Goal: Task Accomplishment & Management: Manage account settings

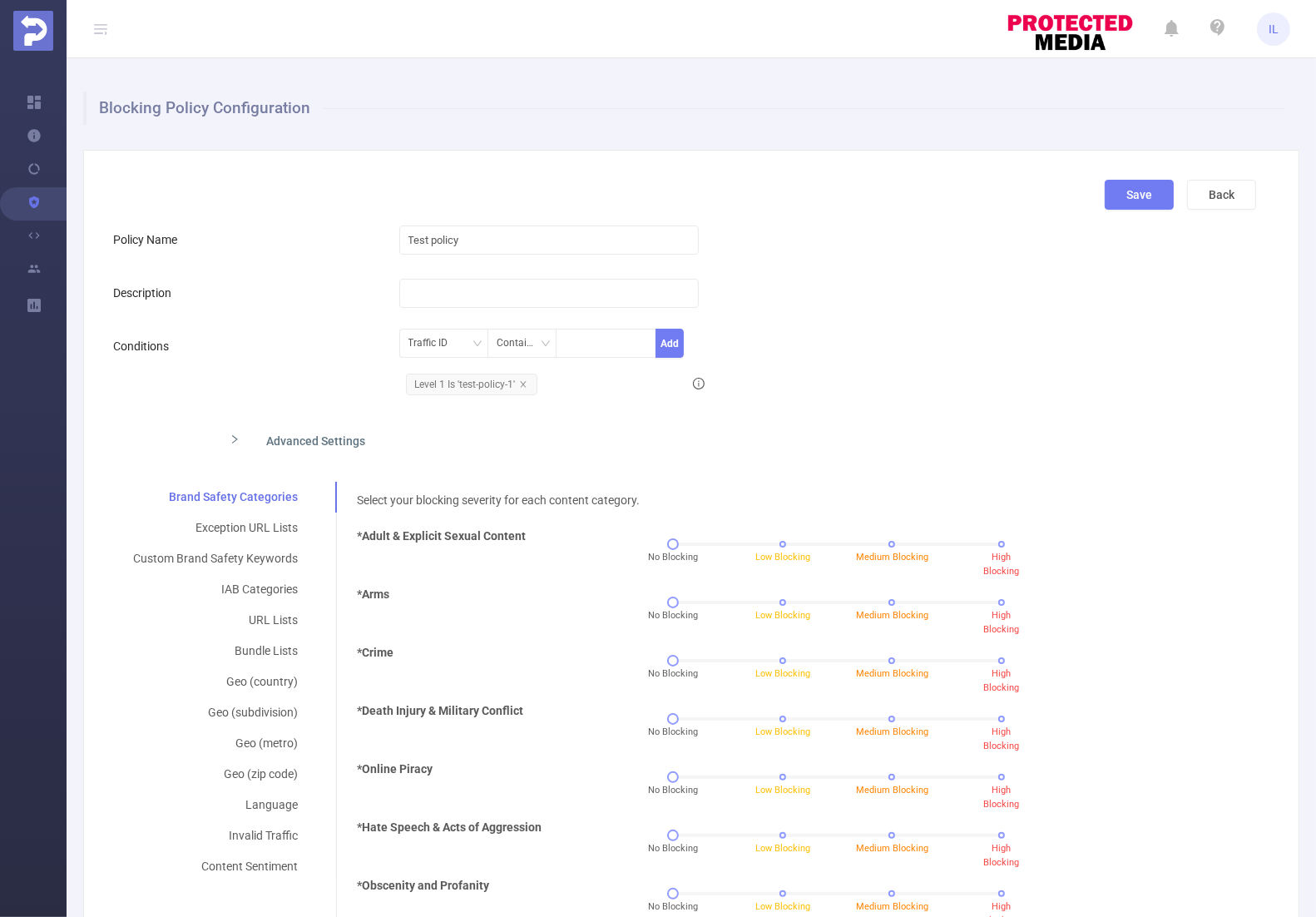
click at [900, 346] on div "Traffic ID Contains Add Level 1 Is 'test-policy-1'" at bounding box center [733, 365] width 668 height 72
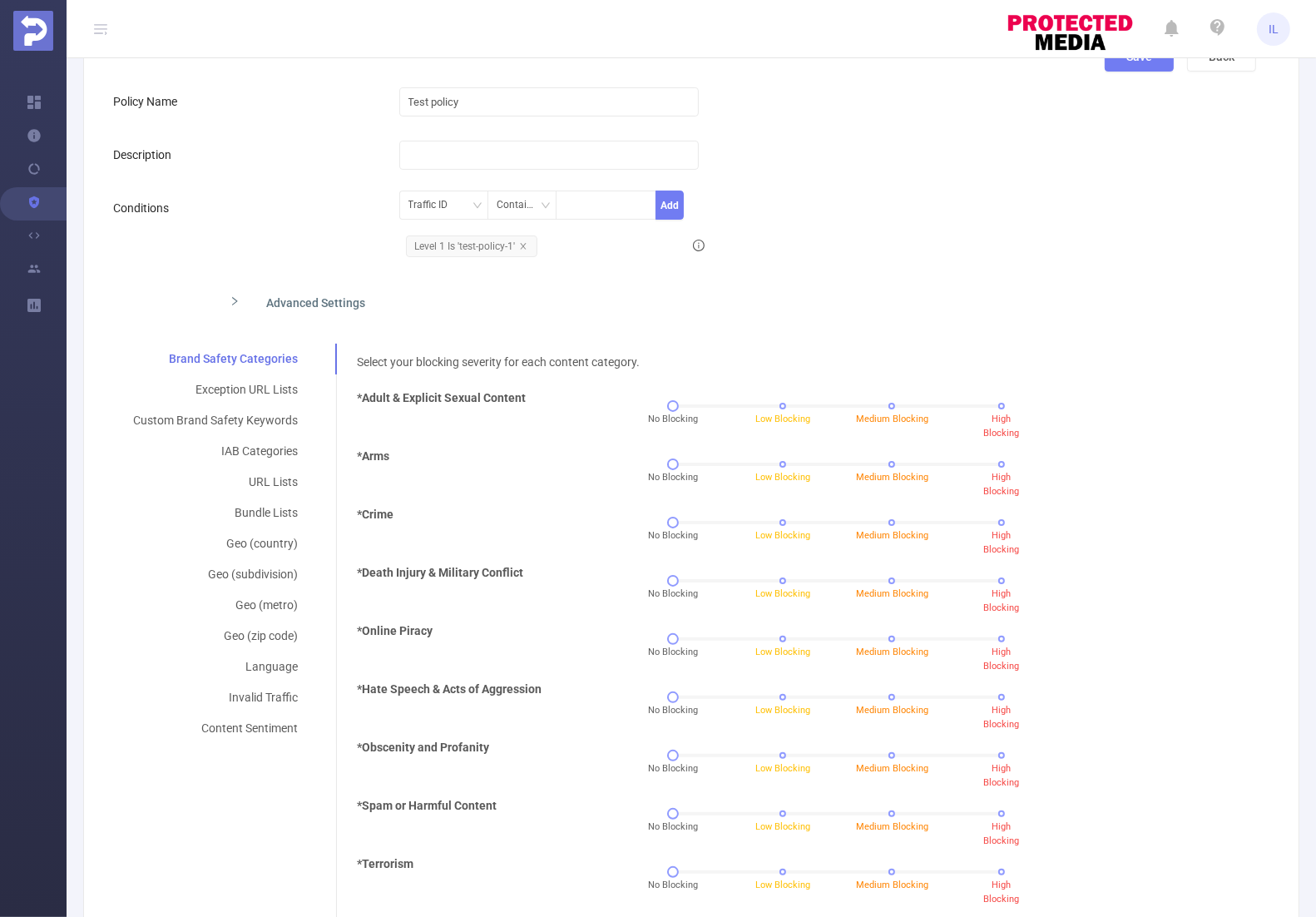
scroll to position [140, 0]
click at [235, 418] on div "Custom Brand Safety Keywords" at bounding box center [215, 419] width 204 height 31
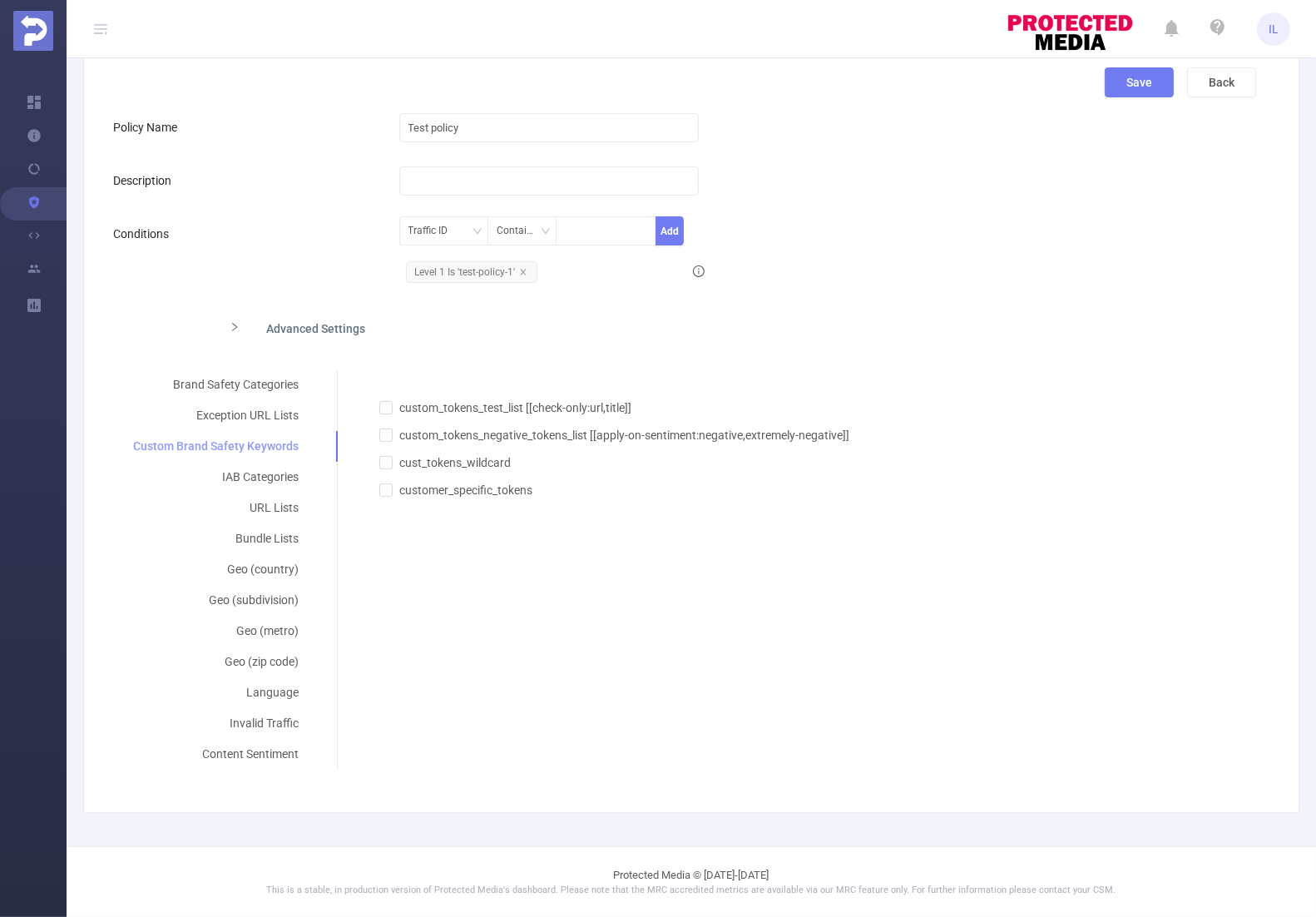
scroll to position [110, 0]
click at [262, 480] on div "IAB Categories" at bounding box center [215, 480] width 205 height 31
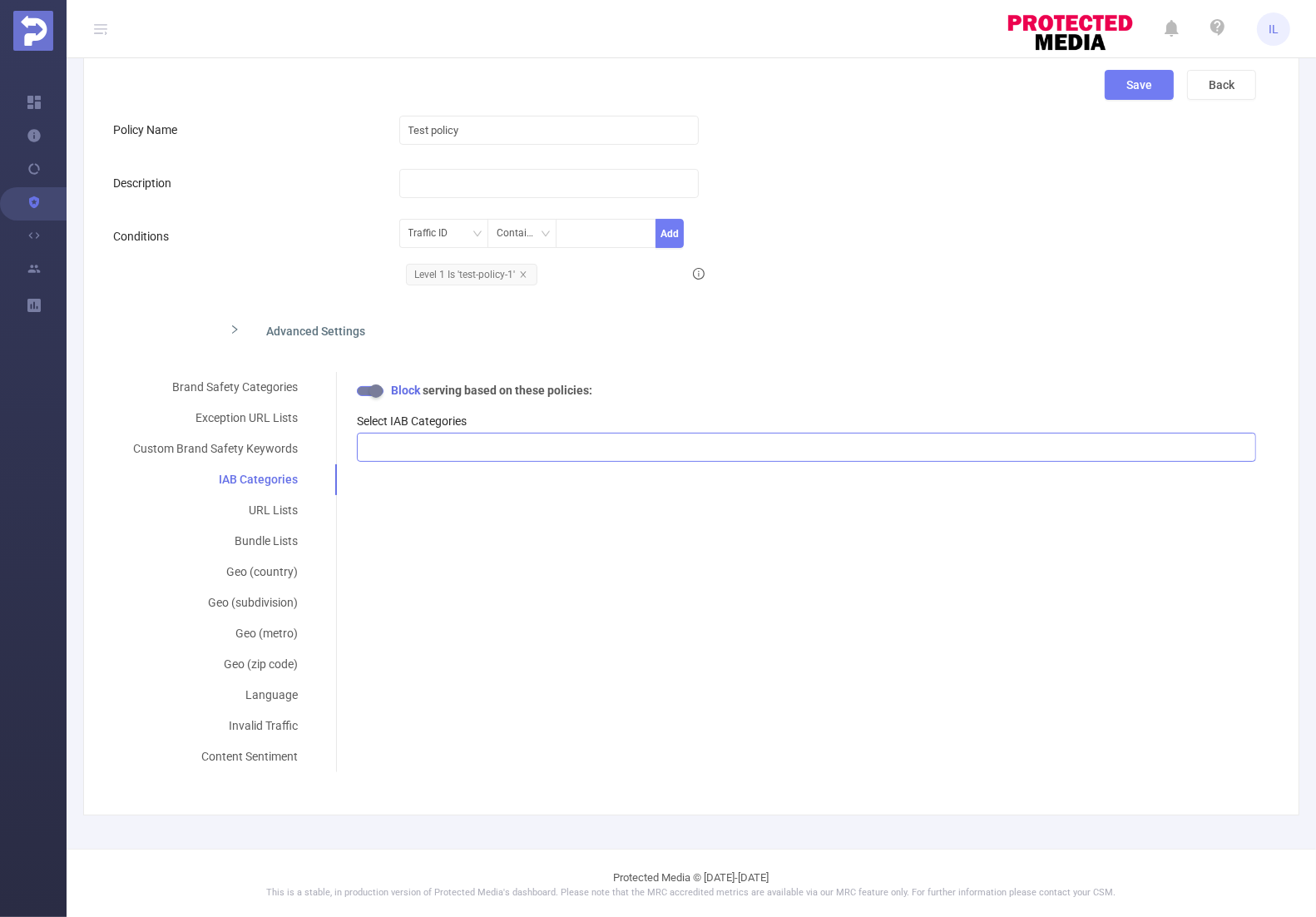
click at [431, 444] on div at bounding box center [806, 447] width 882 height 28
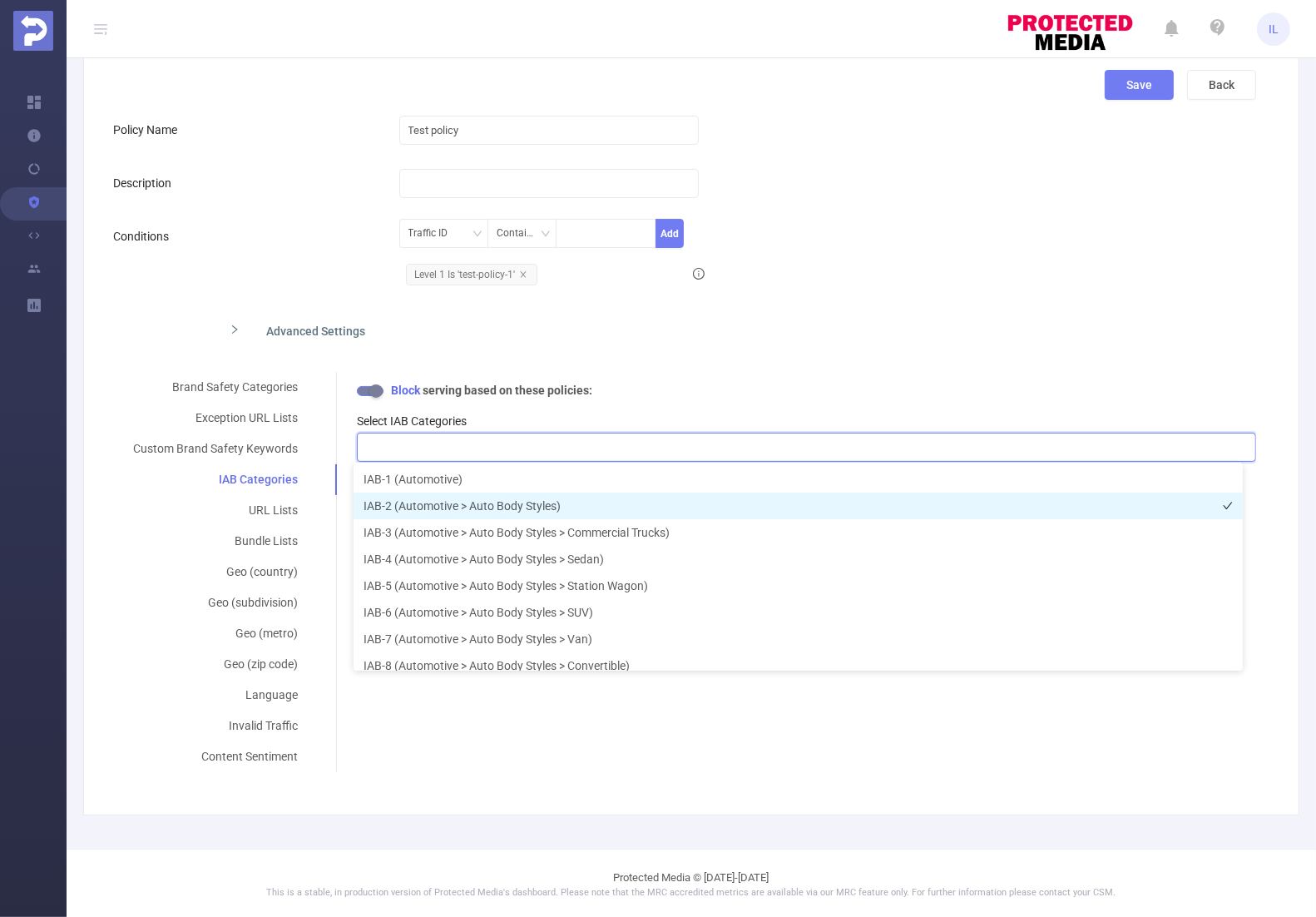
click at [420, 510] on li "IAB-2 (Automotive > Auto Body Styles)" at bounding box center [798, 506] width 889 height 27
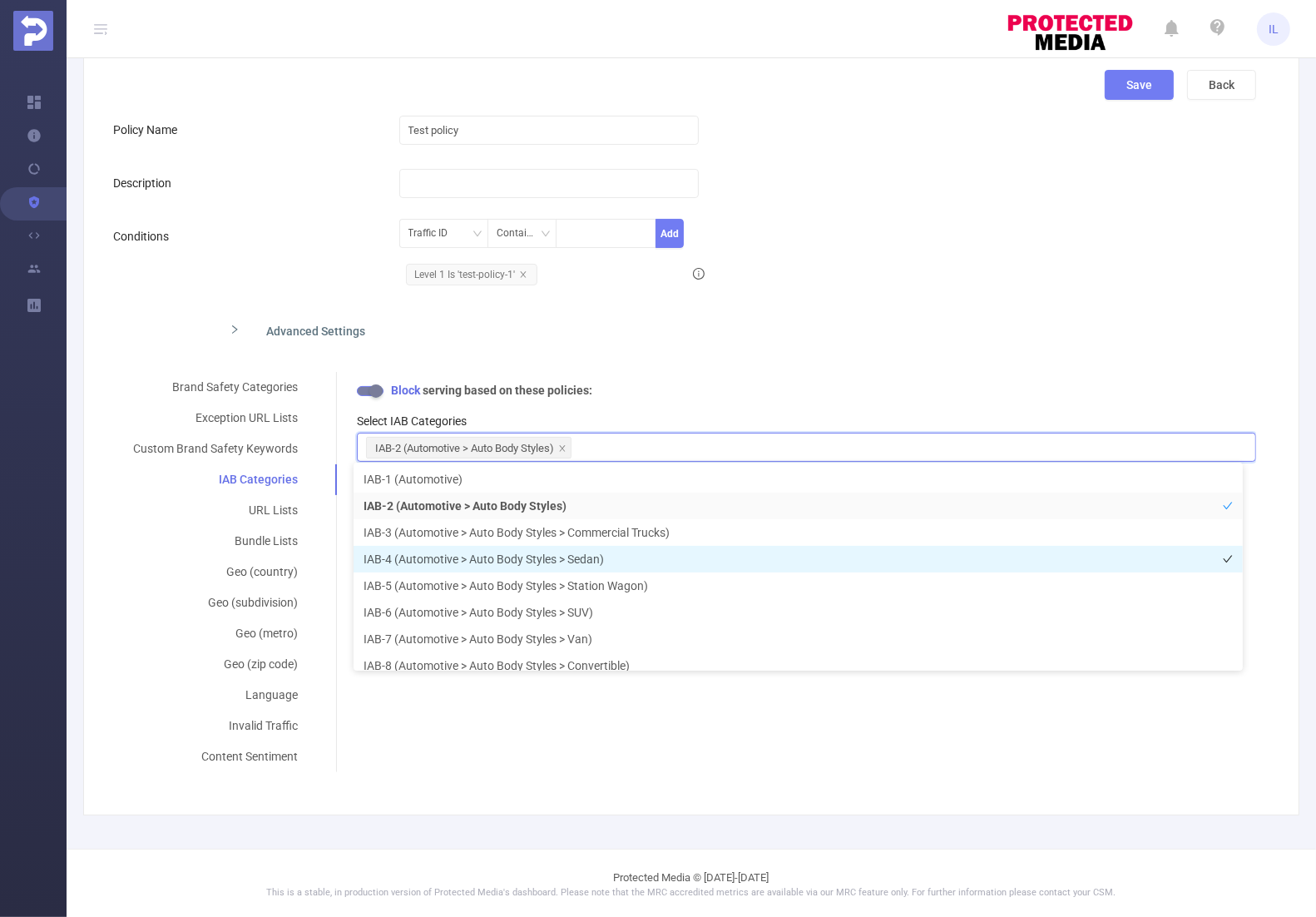
click at [491, 558] on li "IAB-4 (Automotive > Auto Body Styles > Sedan)" at bounding box center [798, 560] width 889 height 27
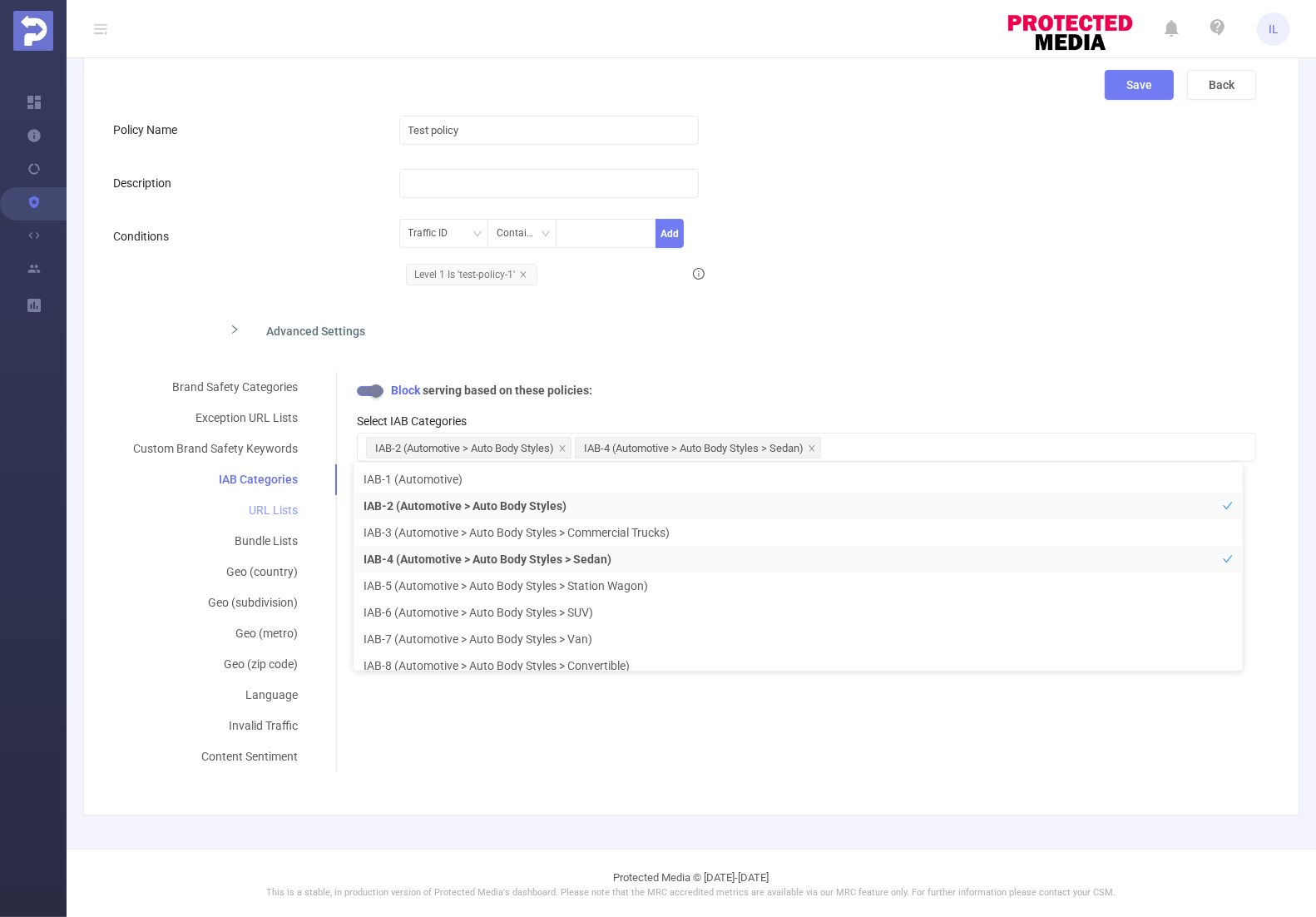
click at [272, 511] on div "URL Lists" at bounding box center [215, 511] width 204 height 31
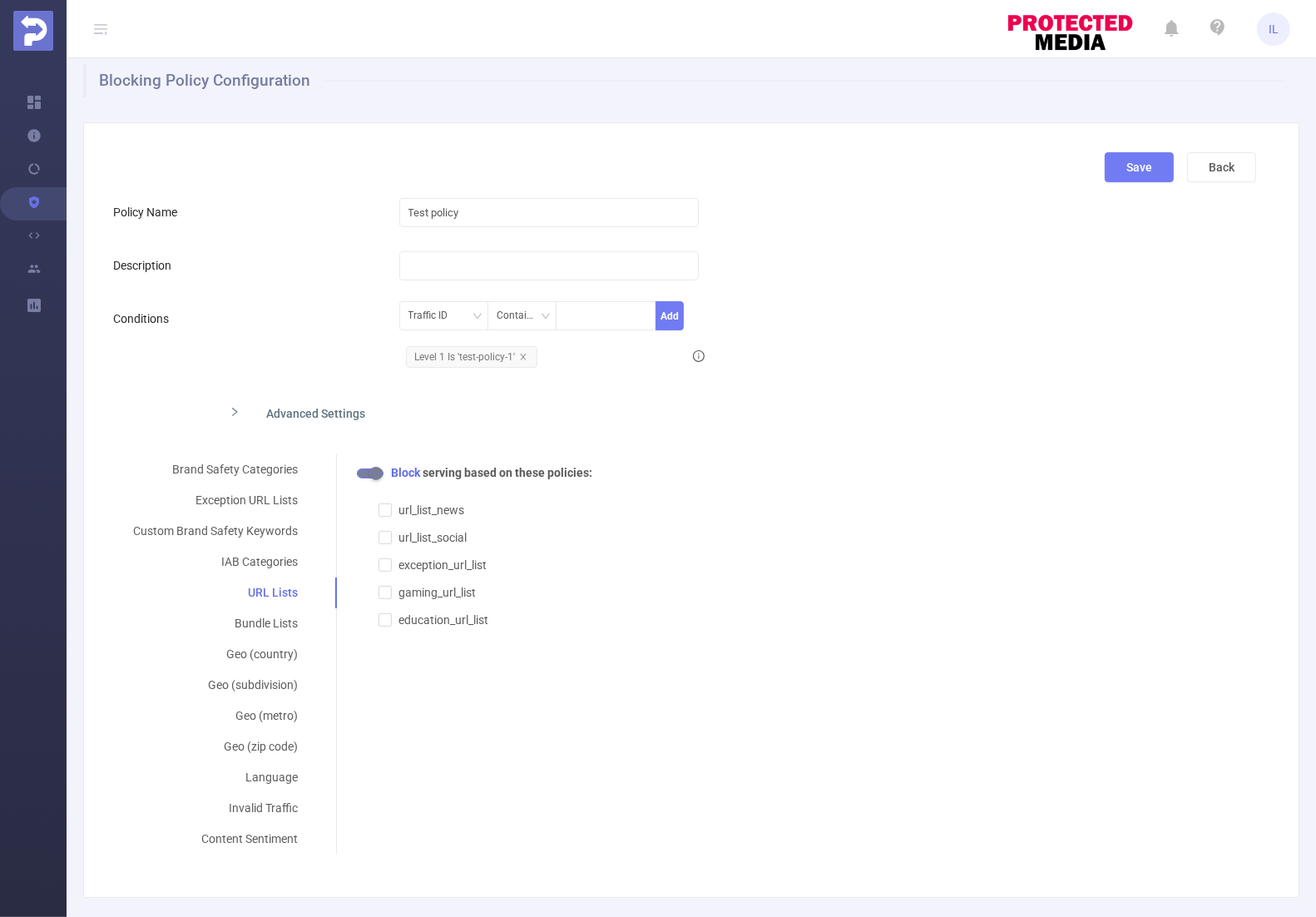
scroll to position [19, 0]
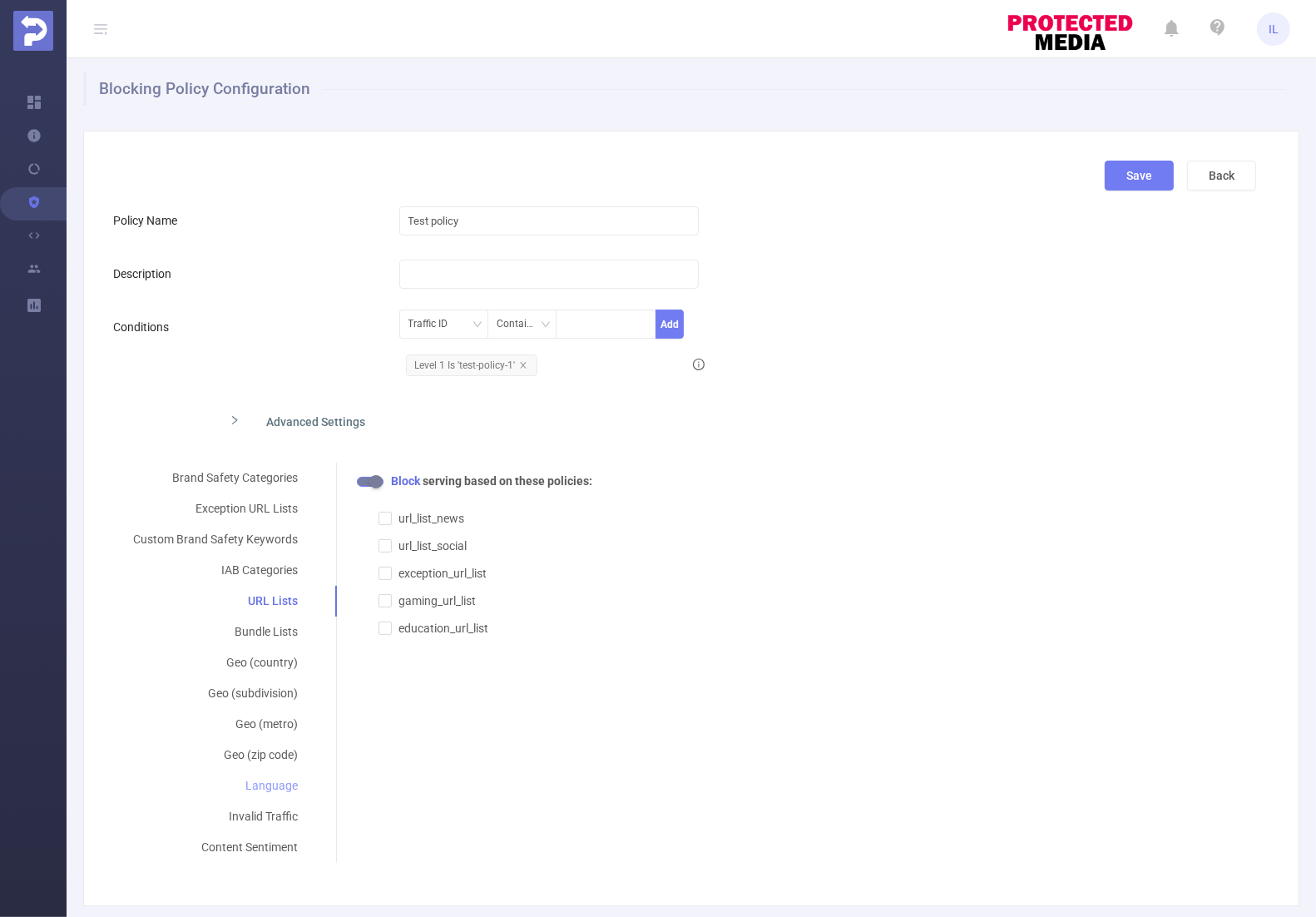
click at [274, 784] on div "Language" at bounding box center [215, 786] width 204 height 31
click at [469, 540] on div at bounding box center [806, 537] width 882 height 28
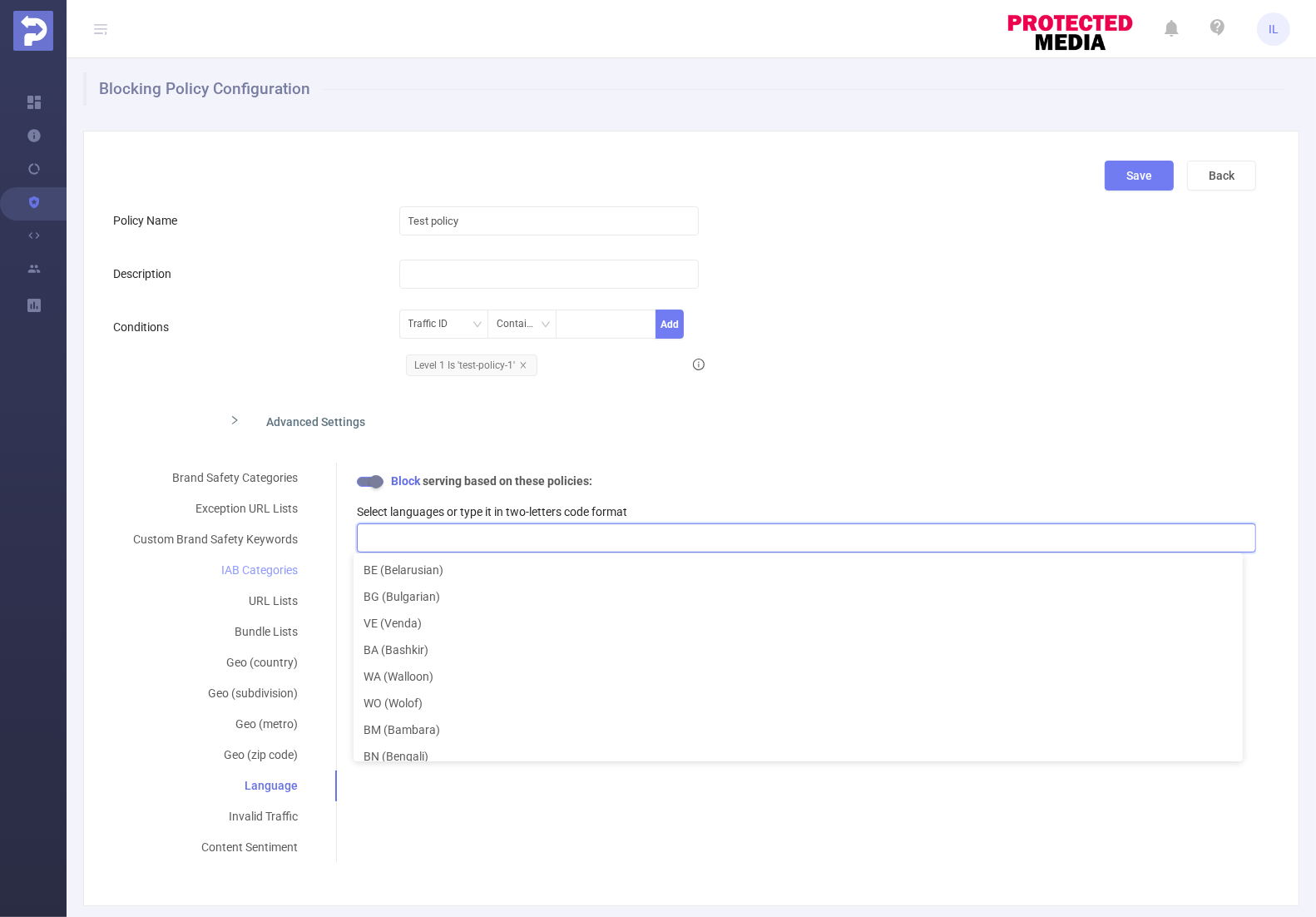
click at [270, 570] on div "IAB Categories" at bounding box center [215, 570] width 204 height 31
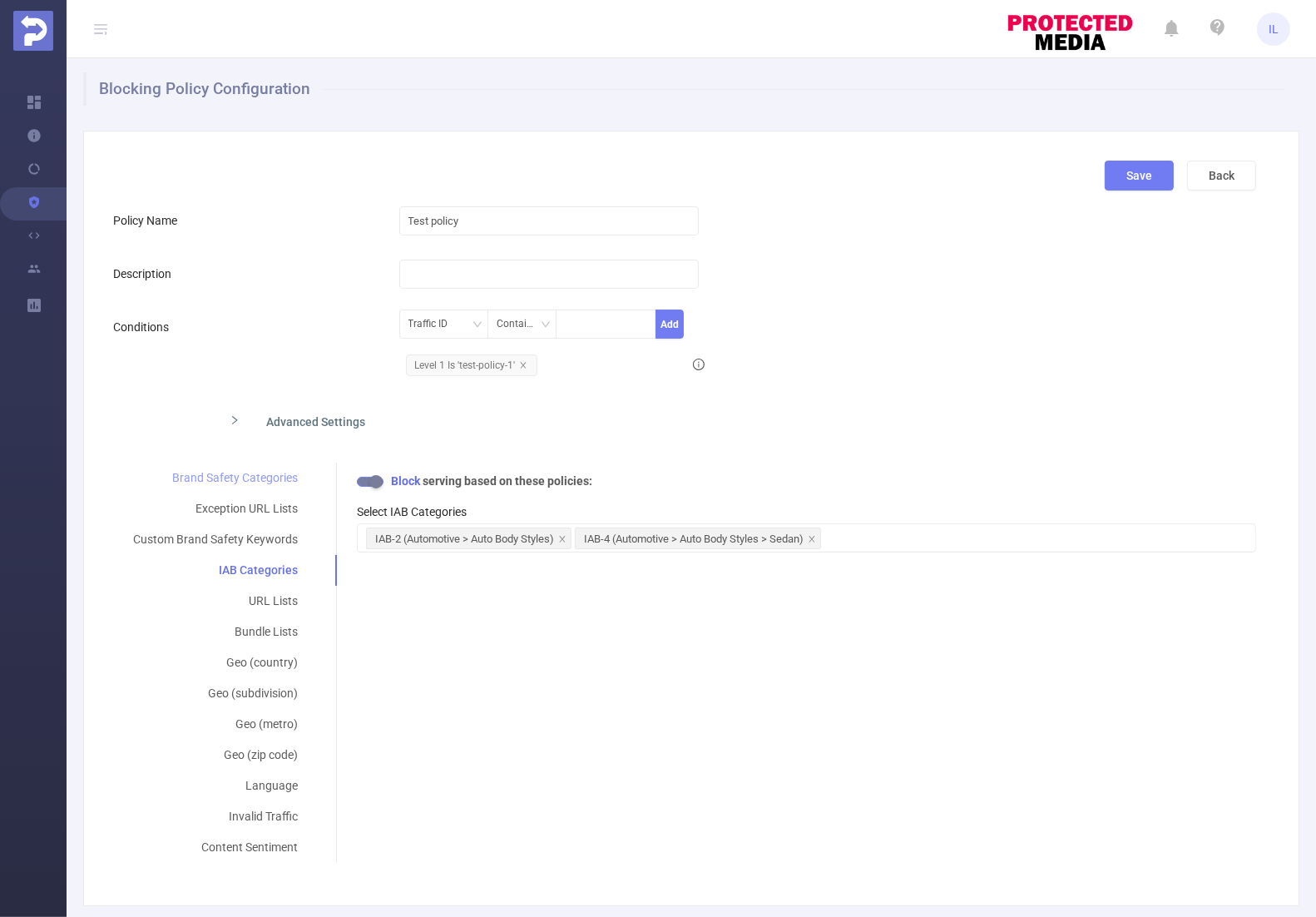
click at [258, 476] on div "Brand Safety Categories" at bounding box center [215, 478] width 204 height 31
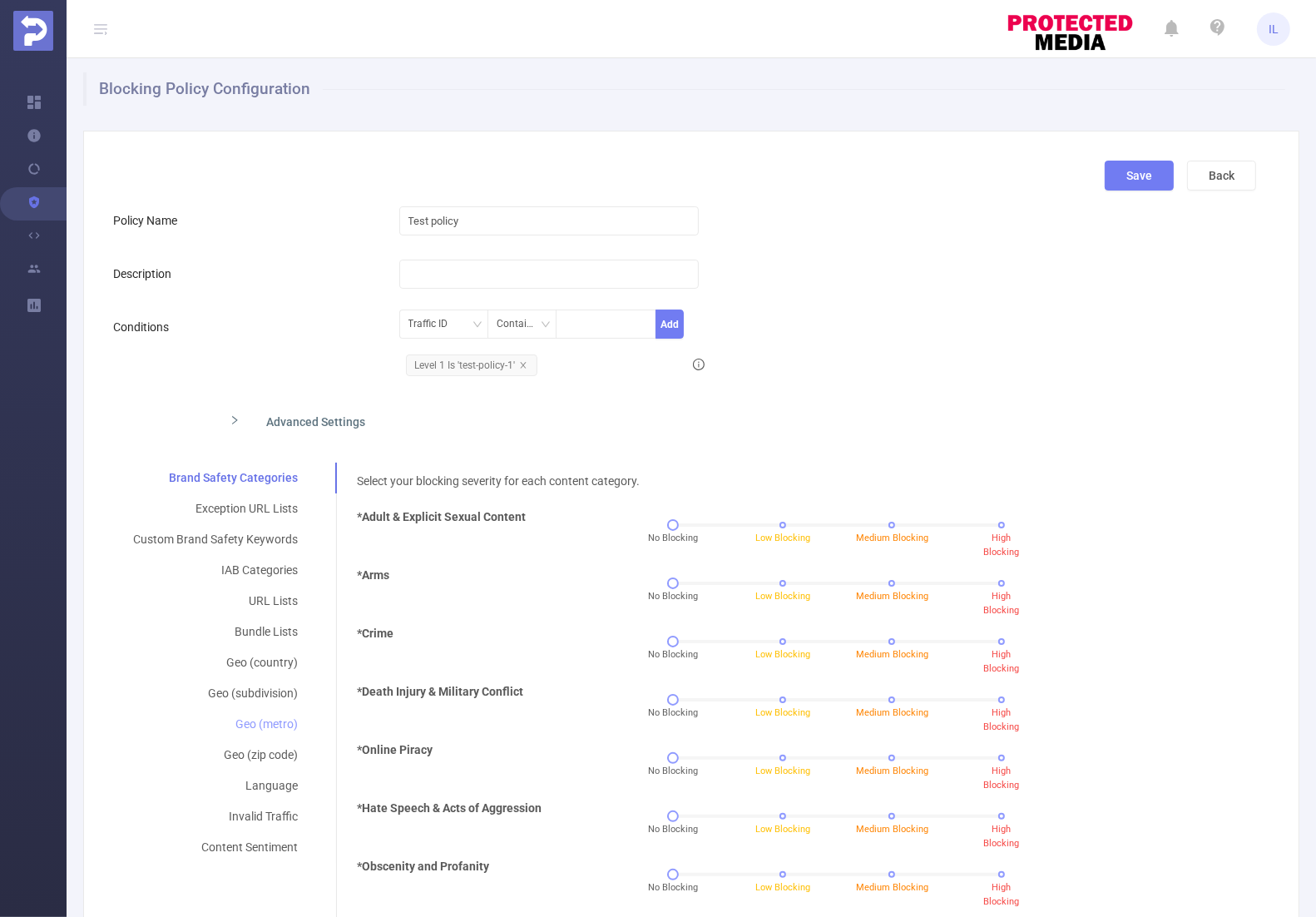
click at [256, 727] on div "Geo (metro)" at bounding box center [215, 724] width 204 height 31
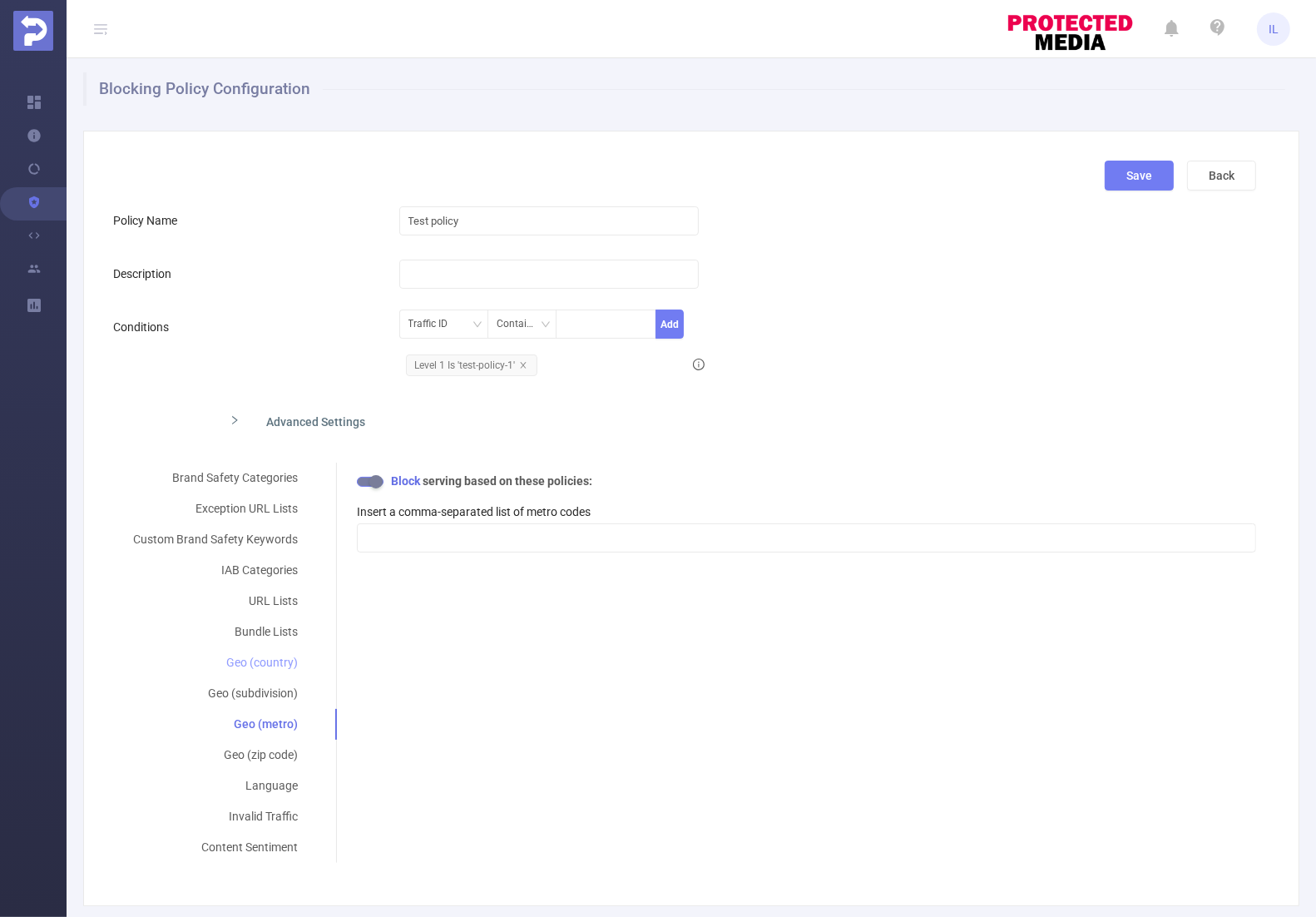
click at [259, 660] on div "Geo (country)" at bounding box center [215, 663] width 204 height 31
click at [246, 843] on div "Content Sentiment" at bounding box center [215, 848] width 204 height 31
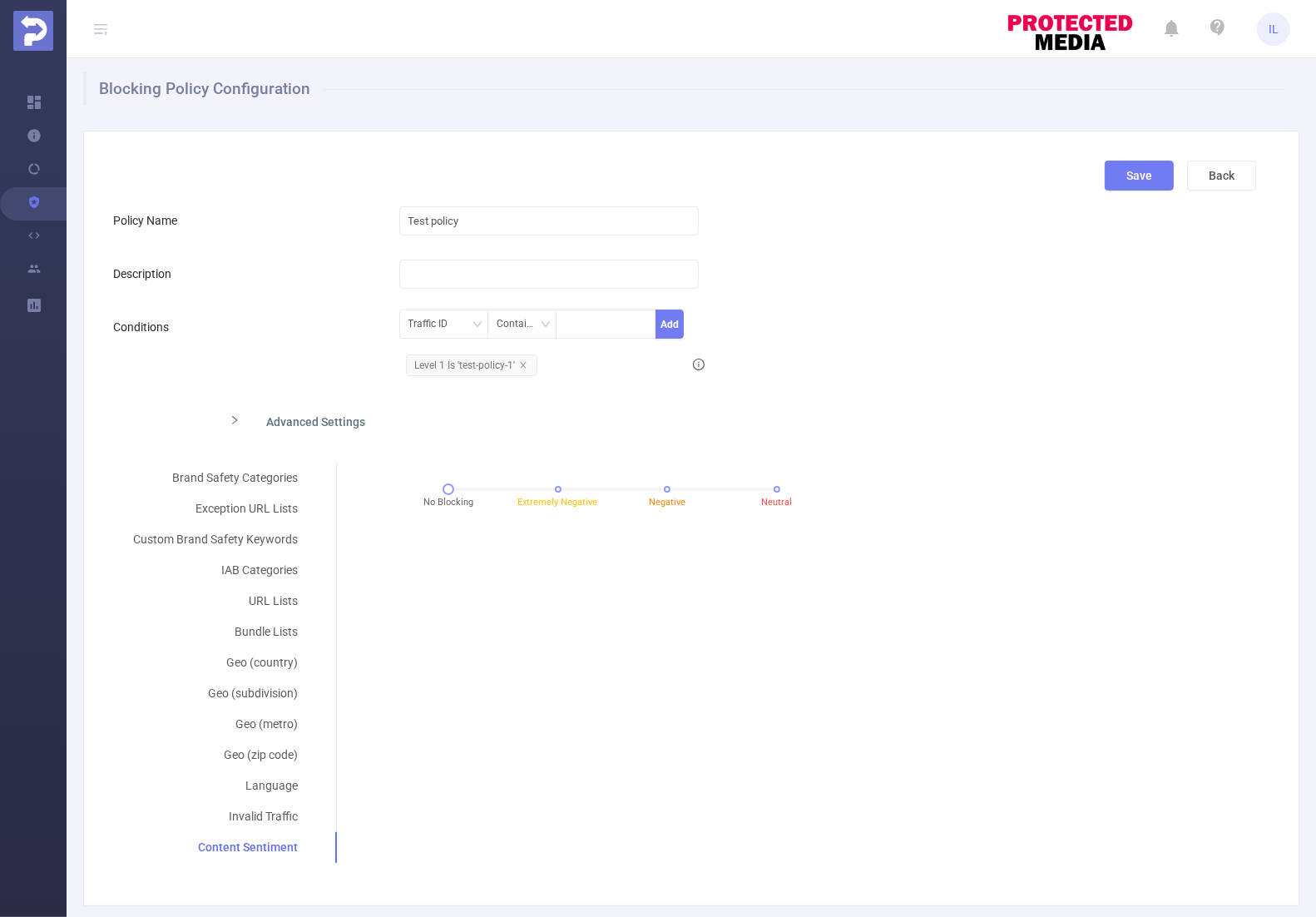
click at [476, 617] on div "Brand Safety Categories Exception URL Lists Custom Brand Safety Keywords IAB Ca…" at bounding box center [684, 662] width 1144 height 400
click at [261, 598] on div "URL Lists" at bounding box center [215, 601] width 204 height 31
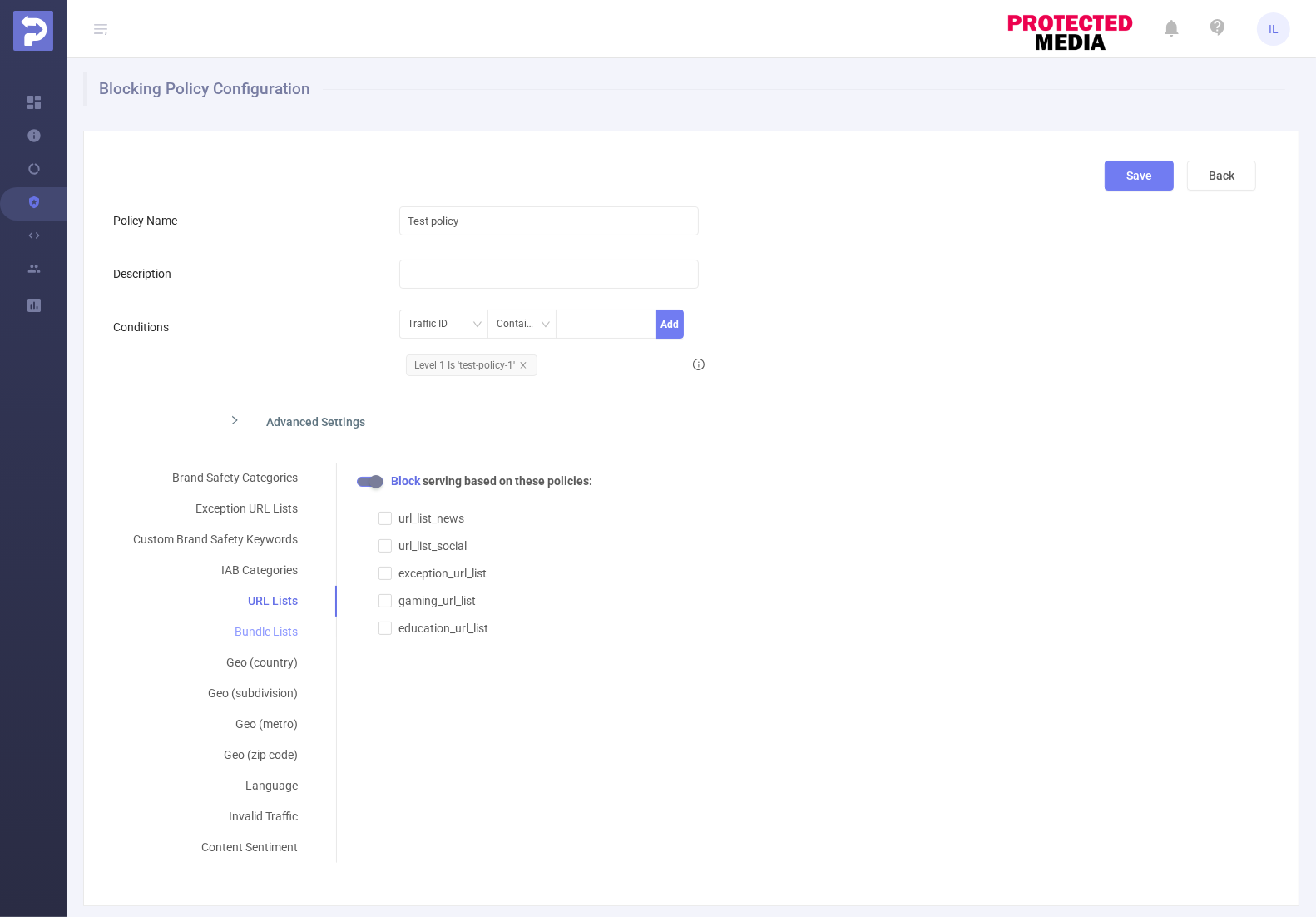
click at [260, 631] on div "Bundle Lists" at bounding box center [215, 632] width 204 height 31
click at [247, 569] on div "IAB Categories" at bounding box center [215, 570] width 204 height 31
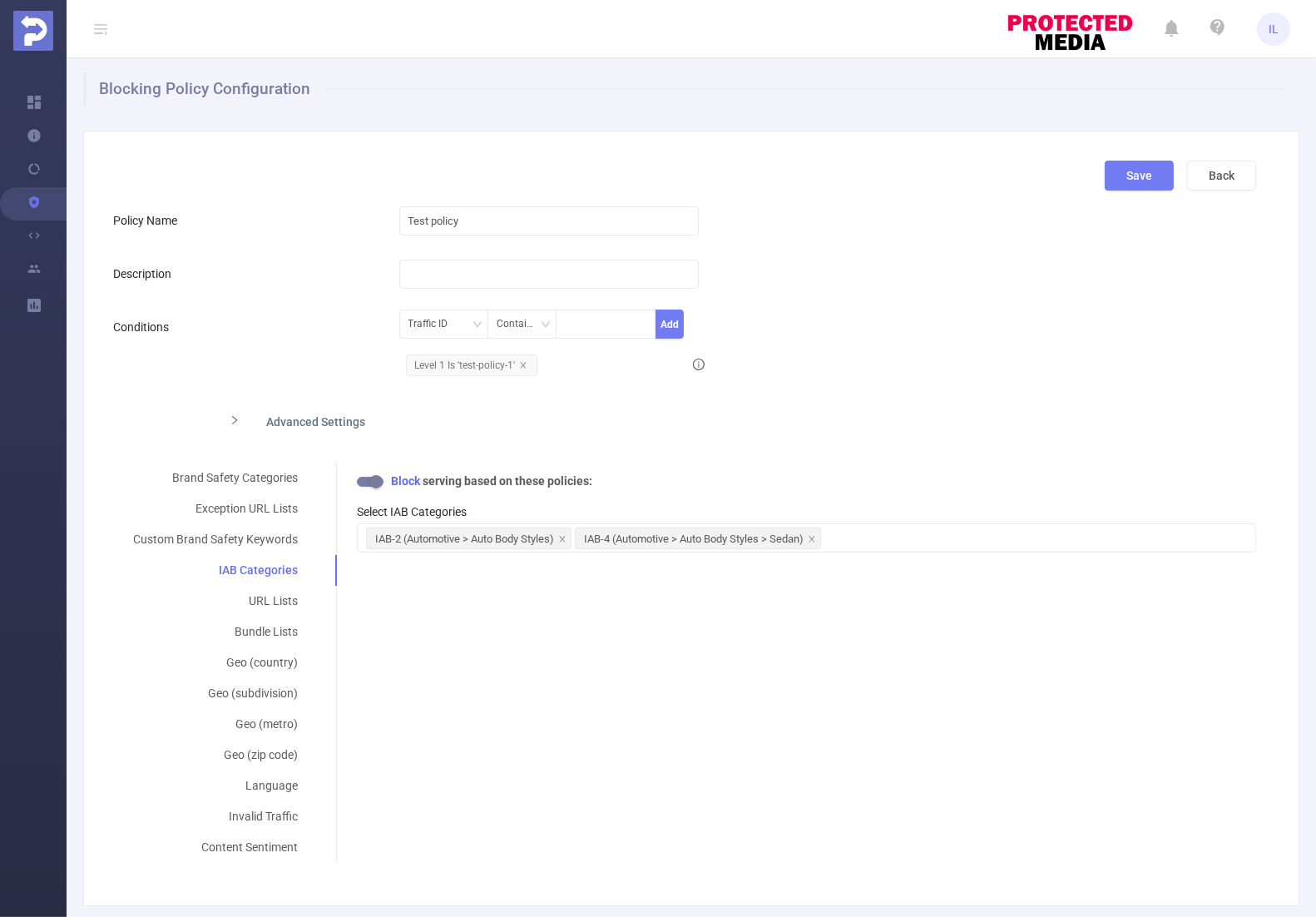
click at [369, 479] on button "button" at bounding box center [371, 482] width 27 height 10
click at [367, 477] on button "button" at bounding box center [371, 482] width 27 height 10
click at [842, 533] on div "IAB-2 (Automotive > Auto Body Styles) IAB-4 (Automotive > Auto Body Styles > Se…" at bounding box center [806, 537] width 882 height 28
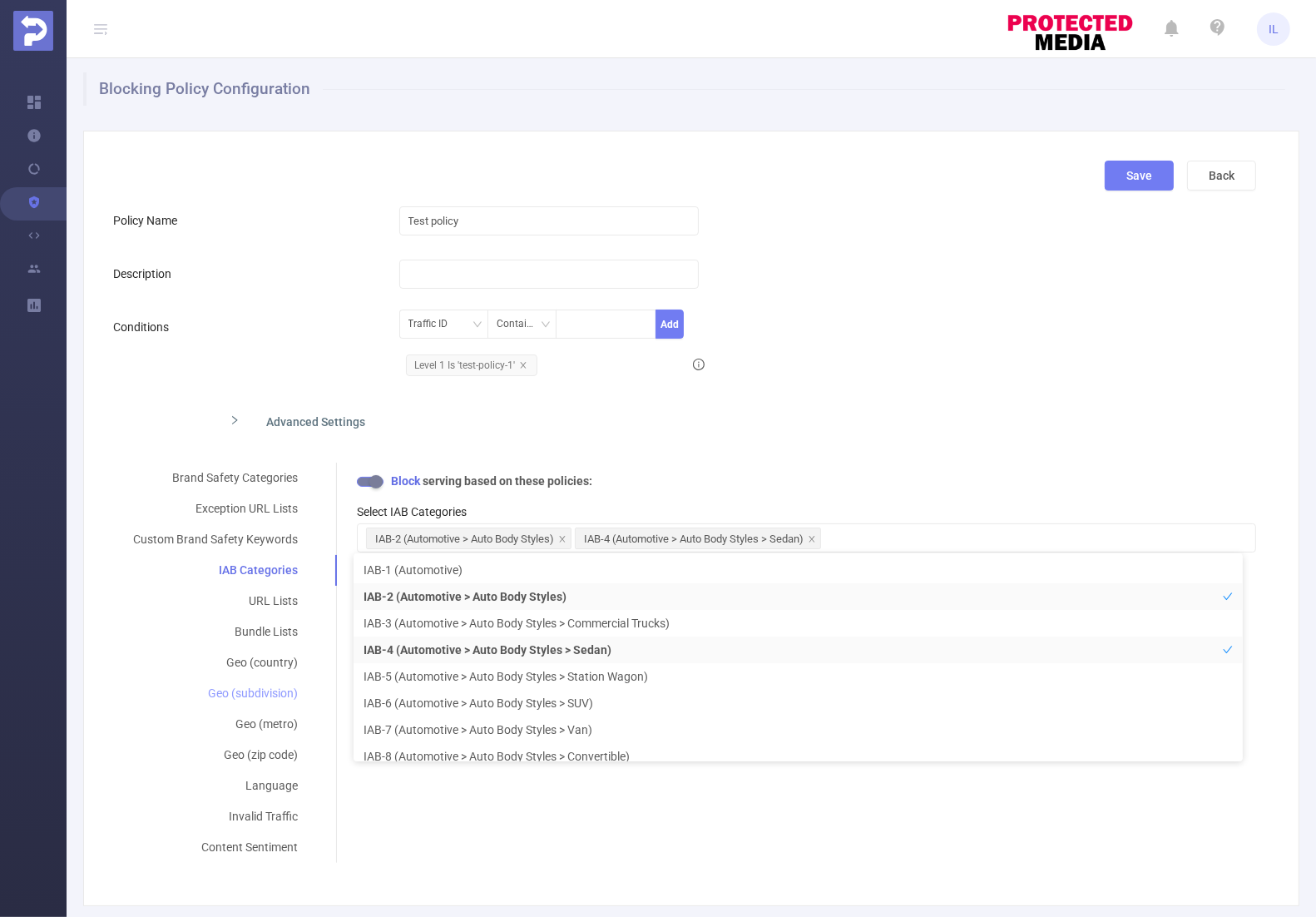
click at [258, 693] on div "Geo (subdivision)" at bounding box center [215, 694] width 204 height 31
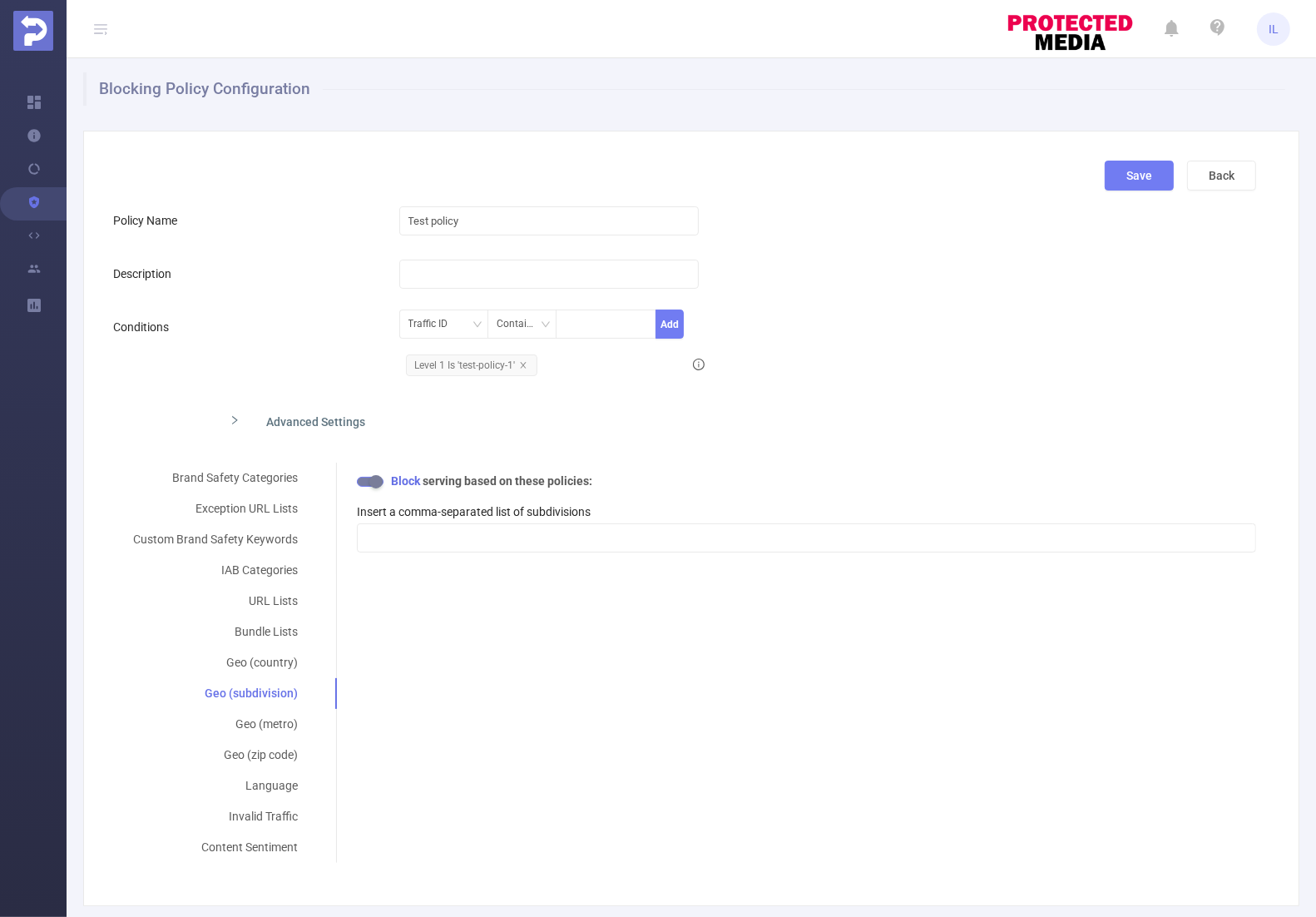
click at [371, 485] on button "button" at bounding box center [371, 482] width 27 height 10
click at [371, 484] on button "button" at bounding box center [371, 482] width 27 height 10
click at [411, 524] on div at bounding box center [806, 537] width 882 height 28
